Goal: Task Accomplishment & Management: Complete application form

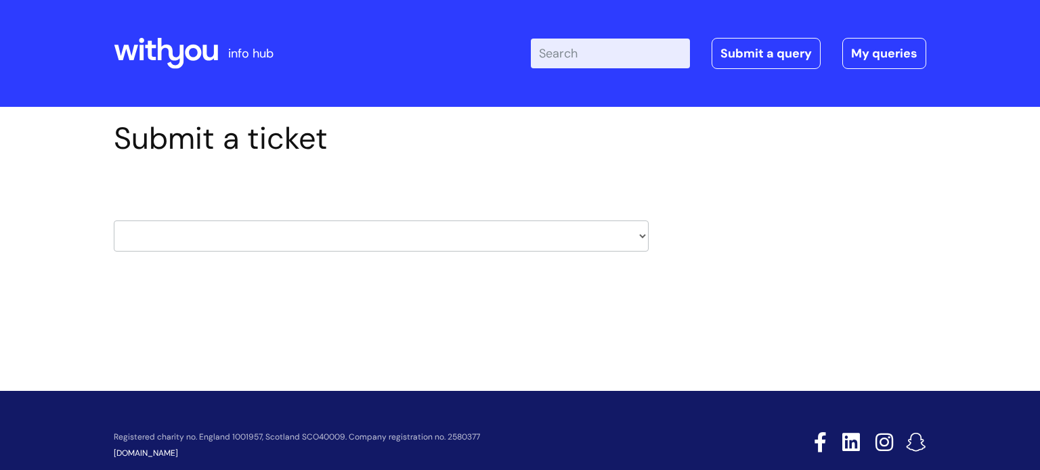
click at [278, 231] on select "HR / People IT and Support Clinical Drug Alerts Finance Accounts Data Support T…" at bounding box center [381, 236] width 535 height 31
click at [213, 241] on select "HR / People IT and Support Clinical Drug Alerts Finance Accounts Data Support T…" at bounding box center [381, 236] width 535 height 31
click at [761, 273] on div "Submit a ticket HR / People IT and Support Clinical Drug Alerts Finance Account…" at bounding box center [520, 206] width 832 height 173
click at [580, 228] on select "HR / People IT and Support Clinical Drug Alerts Finance Accounts Data Support T…" at bounding box center [381, 236] width 535 height 31
select select "it_and_support"
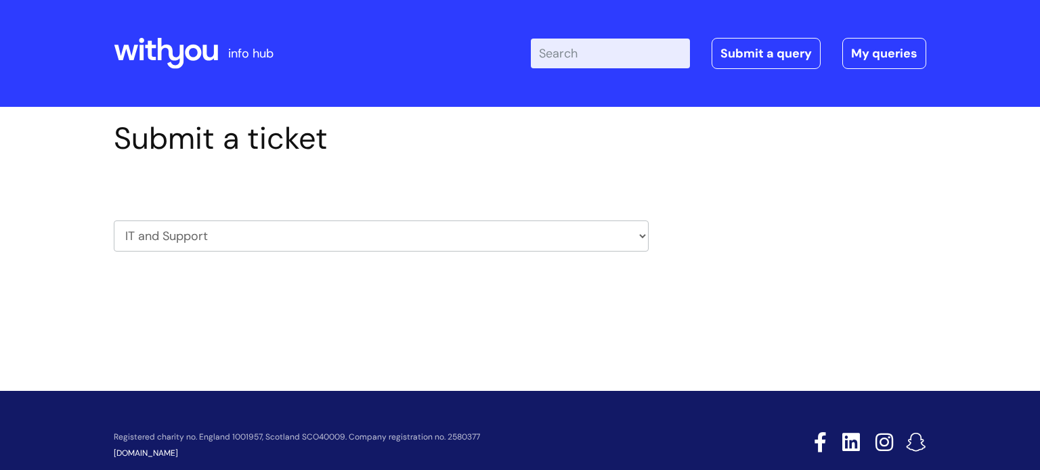
click at [114, 221] on select "HR / People IT and Support Clinical Drug Alerts Finance Accounts Data Support T…" at bounding box center [381, 236] width 535 height 31
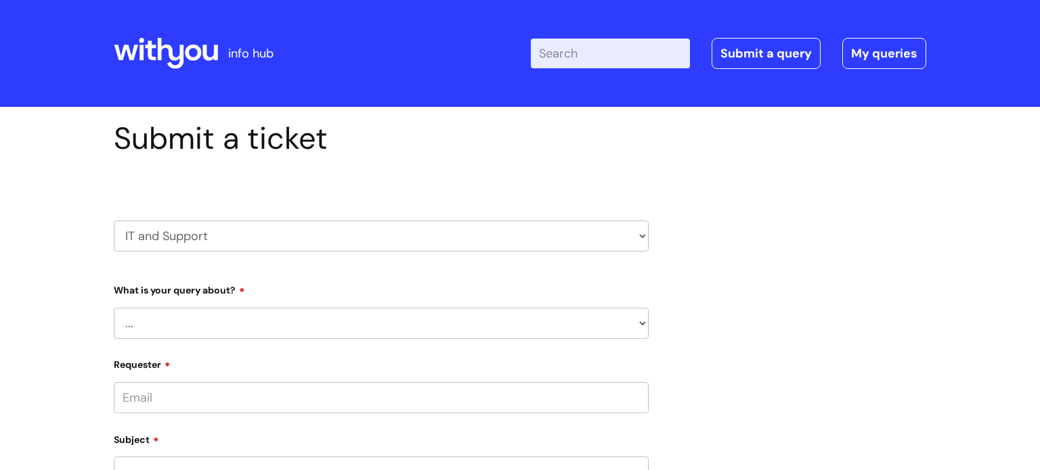
click at [173, 237] on select "HR / People IT and Support Clinical Drug Alerts Finance Accounts Data Support T…" at bounding box center [381, 236] width 535 height 31
select select "hr_/_people"
click at [114, 221] on select "HR / People IT and Support Clinical Drug Alerts Finance Accounts Data Support T…" at bounding box center [381, 236] width 535 height 31
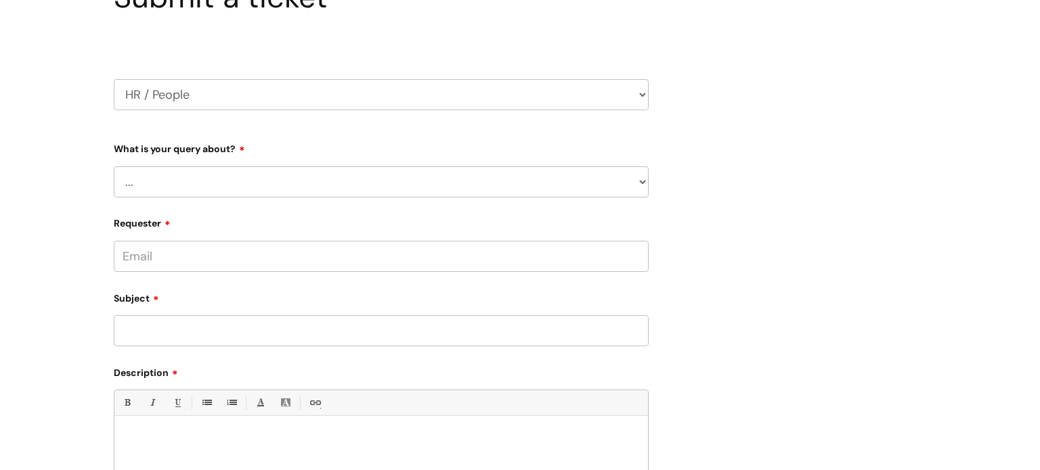
scroll to position [157, 0]
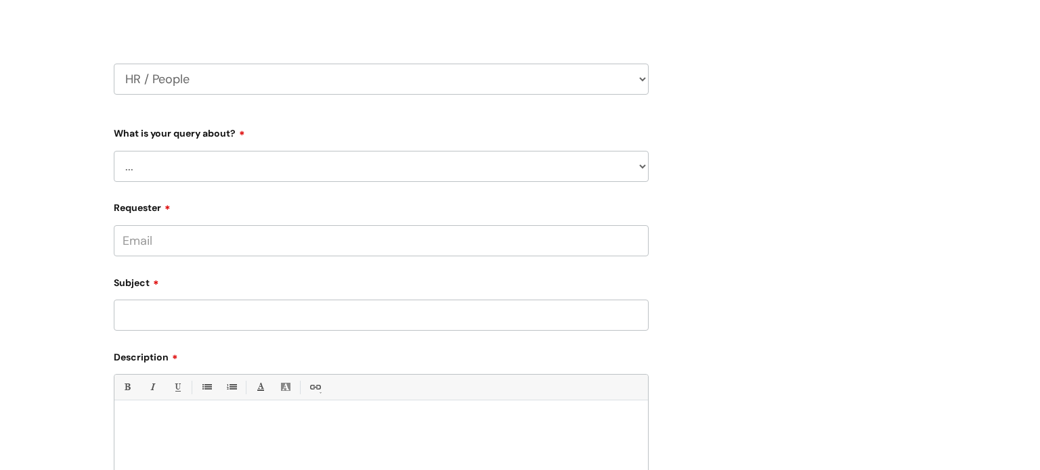
click at [261, 168] on select "... Absence Query Holiday Query Employee change request General HR Query iTrent…" at bounding box center [381, 166] width 535 height 31
select select "General HR Query"
click at [114, 151] on select "... Absence Query Holiday Query Employee change request General HR Query iTrent…" at bounding box center [381, 166] width 535 height 31
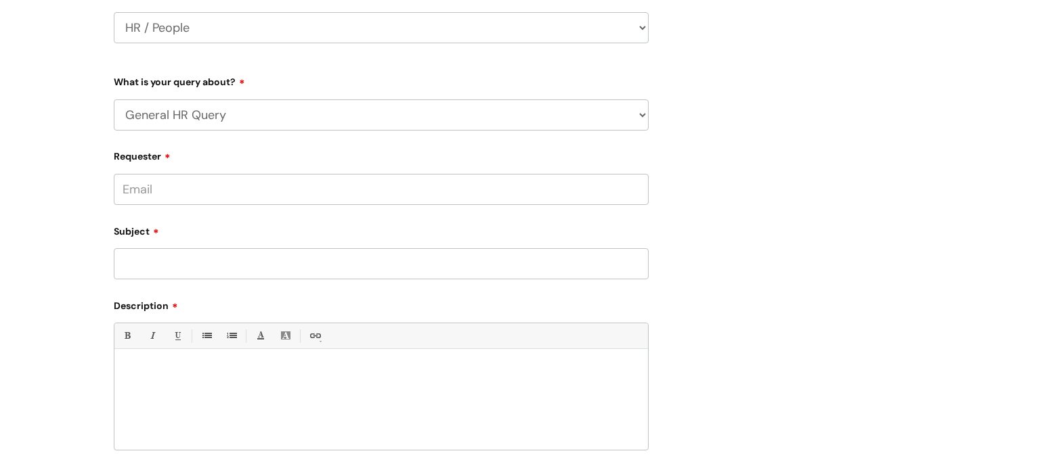
scroll to position [218, 0]
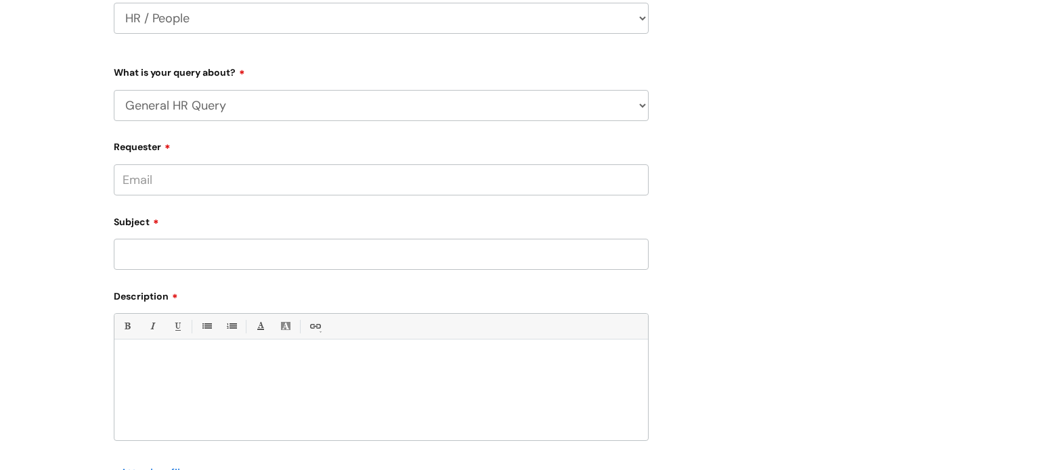
click at [215, 177] on input "Requester" at bounding box center [381, 179] width 535 height 31
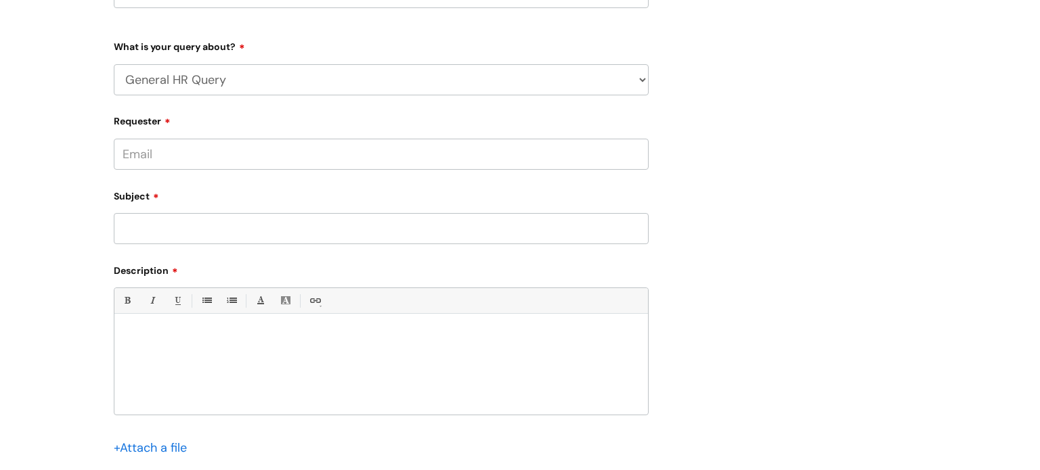
scroll to position [224, 0]
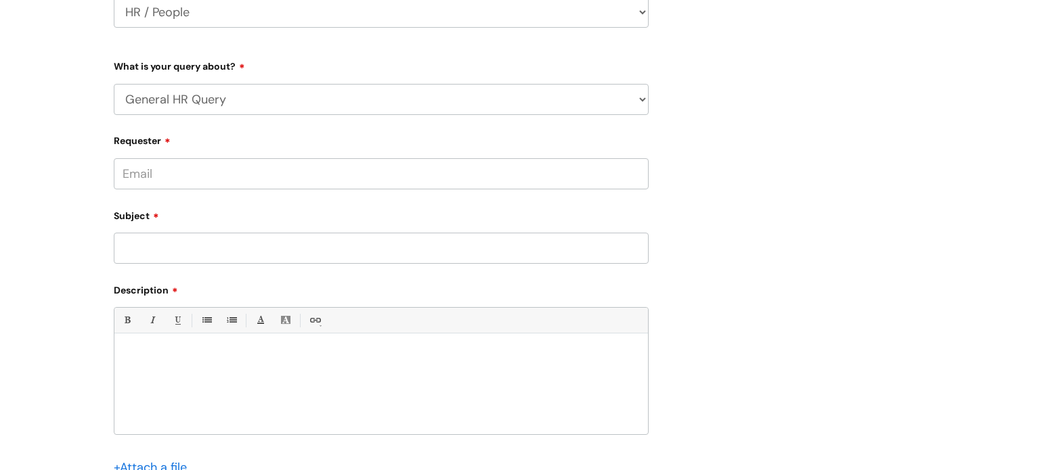
click at [175, 256] on input "Subject" at bounding box center [381, 248] width 535 height 31
click at [218, 380] on form "Type Of Request ... Accounts (Finance) Alerts! (For clinical team) Data Protect…" at bounding box center [381, 298] width 535 height 487
click at [138, 171] on input "Requester" at bounding box center [381, 173] width 535 height 31
type input "[EMAIL_ADDRESS][DOMAIN_NAME]"
click at [173, 250] on input "Subject" at bounding box center [381, 248] width 535 height 31
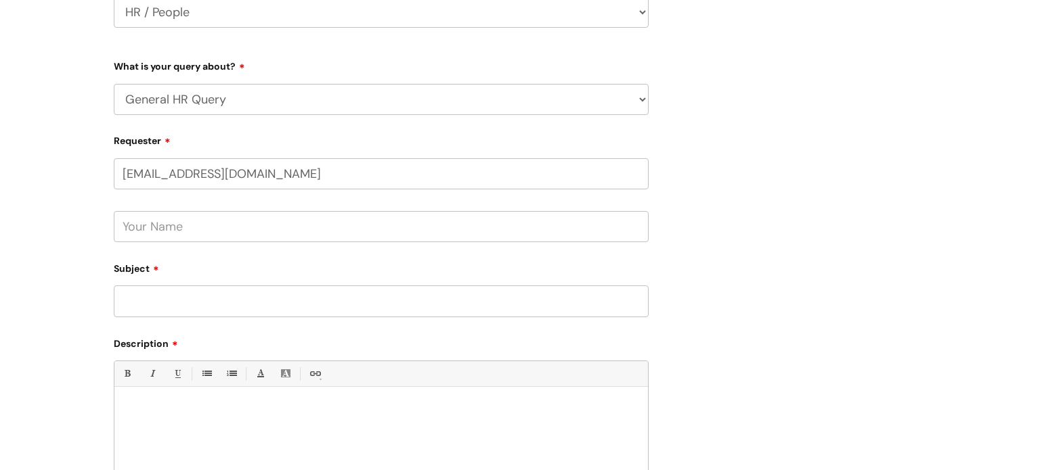
click at [161, 219] on input "text" at bounding box center [381, 226] width 535 height 31
click at [146, 297] on input "Subject" at bounding box center [381, 301] width 535 height 31
click at [169, 224] on input "Hande" at bounding box center [381, 226] width 535 height 31
type input "Hande Oner"
click at [190, 304] on input "Subject" at bounding box center [381, 301] width 535 height 31
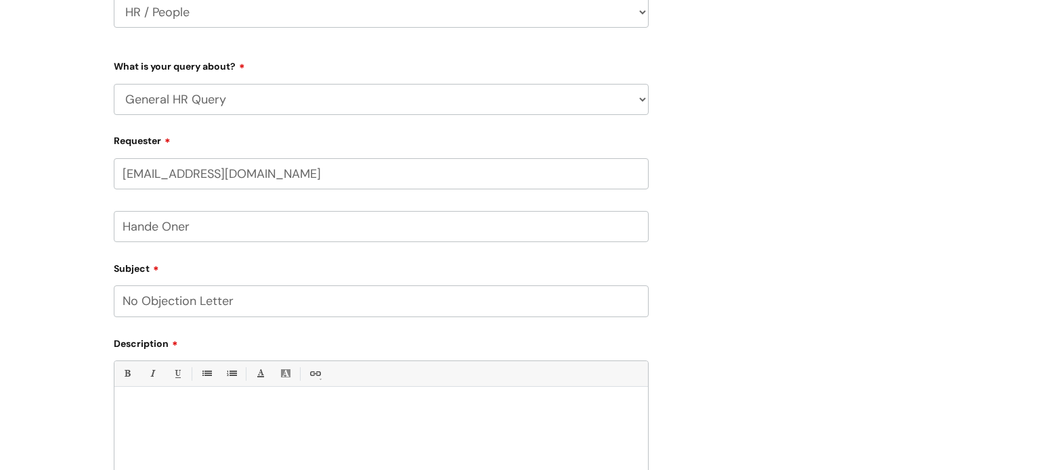
type input "No Objection Letter"
click at [218, 430] on div at bounding box center [380, 440] width 533 height 93
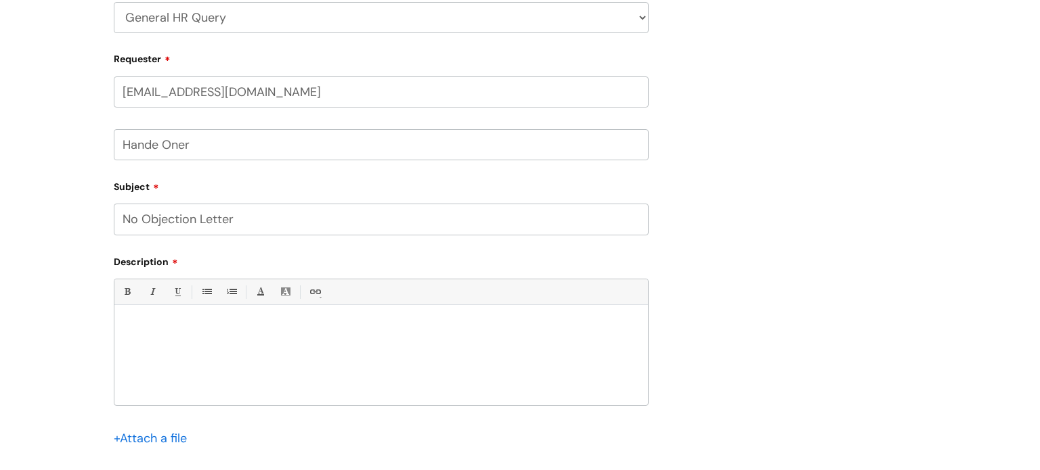
scroll to position [307, 0]
drag, startPoint x: 171, startPoint y: 251, endPoint x: 118, endPoint y: 269, distance: 55.6
click at [118, 269] on div "Description Bold (Ctrl-B) Italic (Ctrl-I) Underline(Ctrl-U) • Unordered List (C…" at bounding box center [381, 357] width 535 height 217
click at [172, 259] on label "Description" at bounding box center [381, 258] width 535 height 16
drag, startPoint x: 101, startPoint y: 257, endPoint x: 186, endPoint y: 266, distance: 85.8
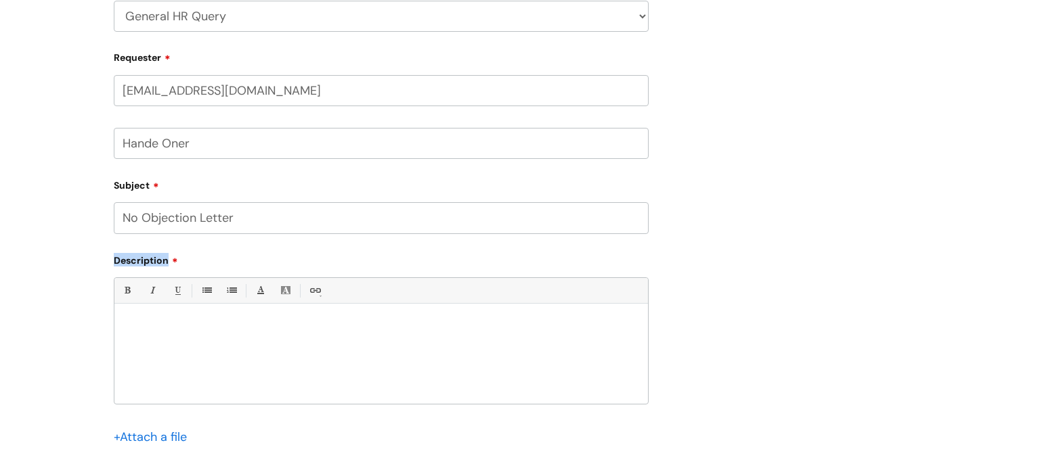
click at [190, 266] on div "Submit a ticket HR / People IT and Support Clinical Drug Alerts Finance Account…" at bounding box center [520, 195] width 1040 height 791
copy label "Description"
click at [308, 336] on div at bounding box center [380, 357] width 533 height 93
click at [253, 308] on div "Bold (Ctrl-B) Italic (Ctrl-I) Underline(Ctrl-U) • Unordered List (Ctrl-Shift-7)…" at bounding box center [381, 340] width 535 height 127
click at [240, 329] on p at bounding box center [381, 327] width 513 height 12
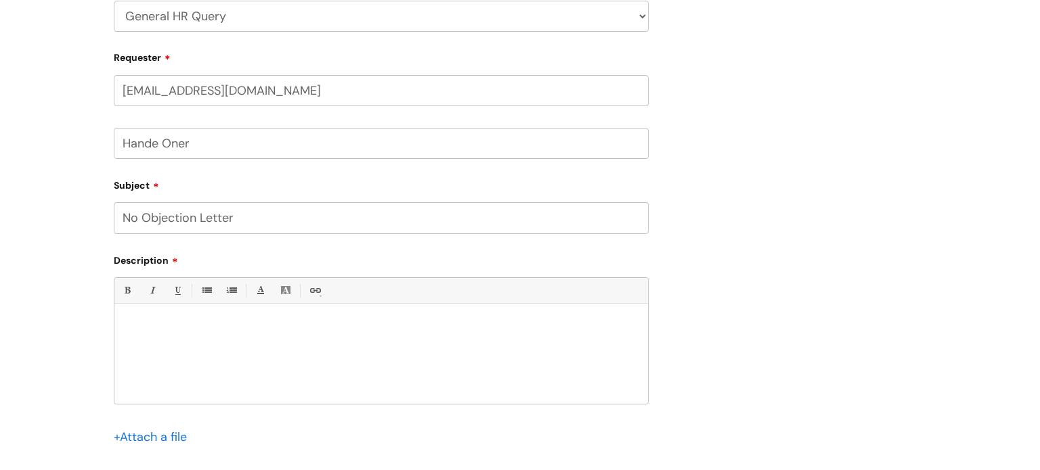
paste div
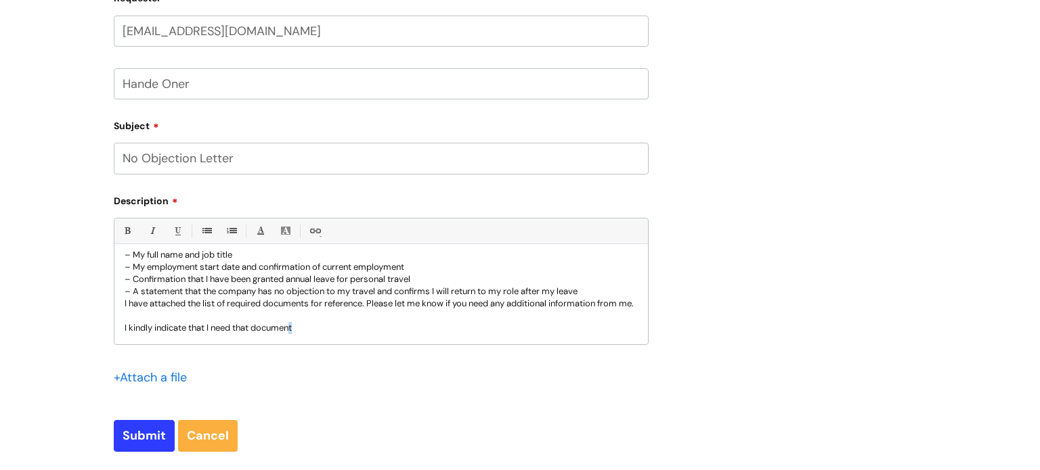
scroll to position [49, 0]
drag, startPoint x: 353, startPoint y: 333, endPoint x: 239, endPoint y: 340, distance: 114.6
click at [239, 340] on div "I am applying for a Schengen visa and require a No Objection Letter from the co…" at bounding box center [380, 297] width 533 height 93
drag, startPoint x: 314, startPoint y: 324, endPoint x: 239, endPoint y: 334, distance: 75.7
click at [239, 334] on p "I kindly indicate that I need to use that" at bounding box center [381, 328] width 513 height 12
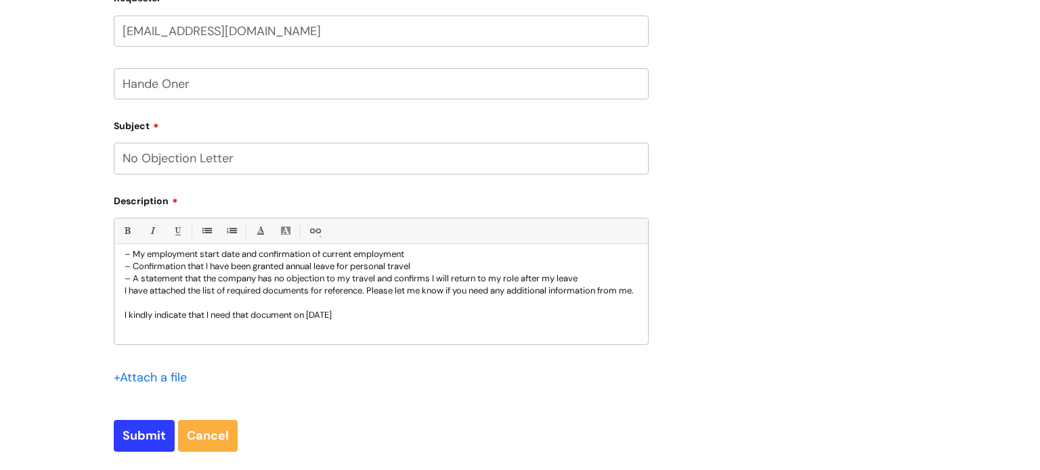
scroll to position [62, 0]
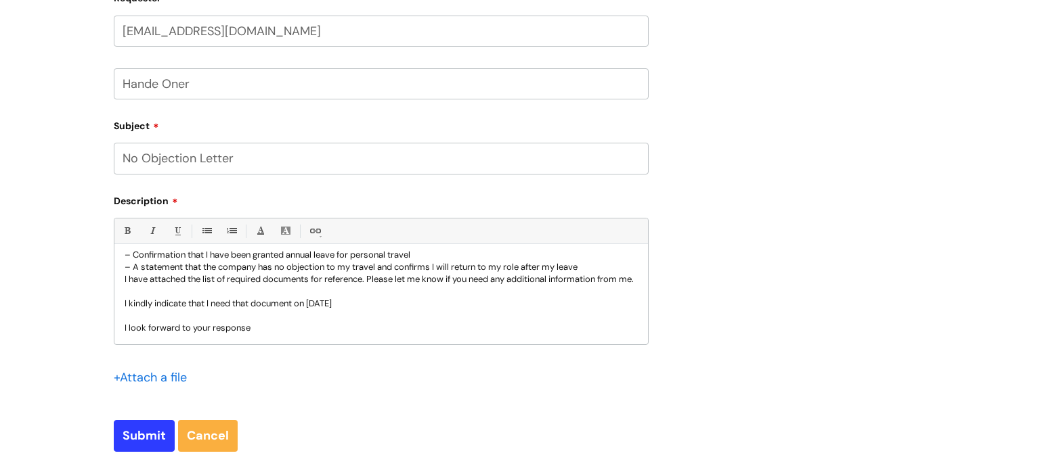
click at [122, 376] on input "file" at bounding box center [148, 377] width 68 height 17
click at [133, 441] on input "Submit" at bounding box center [144, 435] width 61 height 31
type input "Please Wait..."
